Goal: Information Seeking & Learning: Learn about a topic

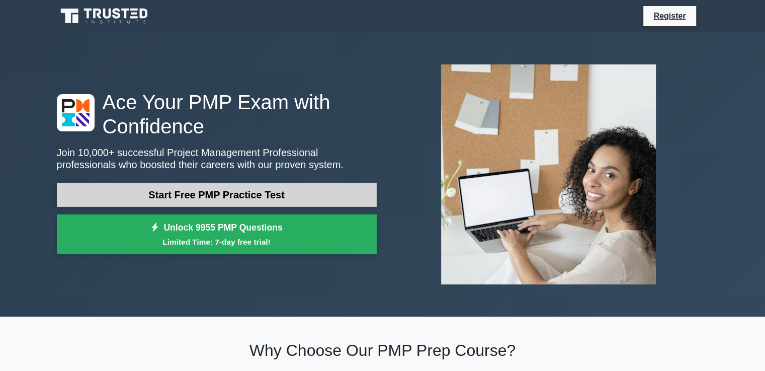
click at [196, 196] on link "Start Free PMP Practice Test" at bounding box center [217, 194] width 320 height 24
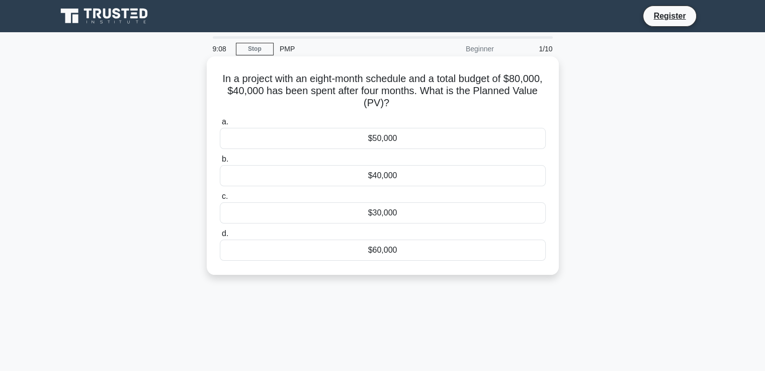
click at [257, 75] on h5 "In a project with an eight-month schedule and a total budget of $80,000, $40,00…" at bounding box center [383, 90] width 328 height 37
click at [235, 78] on h5 "In a project with an eight-month schedule and a total budget of $80,000, $40,00…" at bounding box center [383, 90] width 328 height 37
click at [395, 177] on div "$40,000" at bounding box center [383, 175] width 326 height 21
click at [220, 162] on input "b. $40,000" at bounding box center [220, 159] width 0 height 7
